Goal: Transaction & Acquisition: Subscribe to service/newsletter

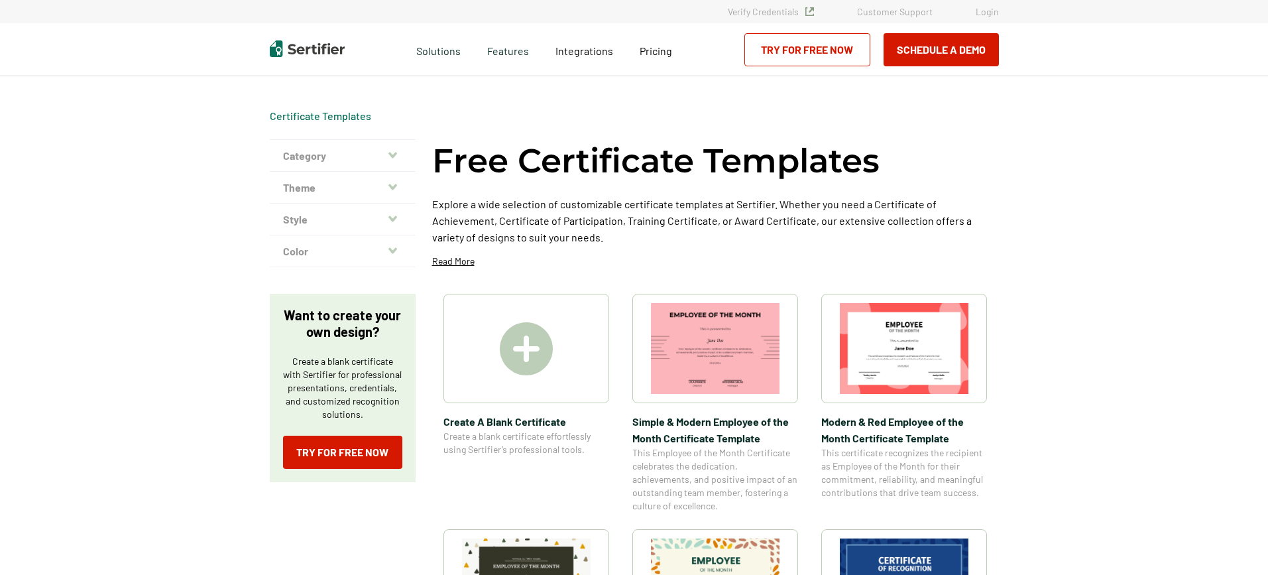
click at [397, 154] on icon "button" at bounding box center [392, 155] width 9 height 6
click at [392, 157] on icon "button" at bounding box center [392, 155] width 9 height 11
click at [396, 156] on icon "button" at bounding box center [392, 155] width 9 height 6
click at [397, 188] on icon "button" at bounding box center [392, 187] width 9 height 11
click at [821, 52] on link "Try for Free Now" at bounding box center [807, 49] width 126 height 33
